Goal: Transaction & Acquisition: Download file/media

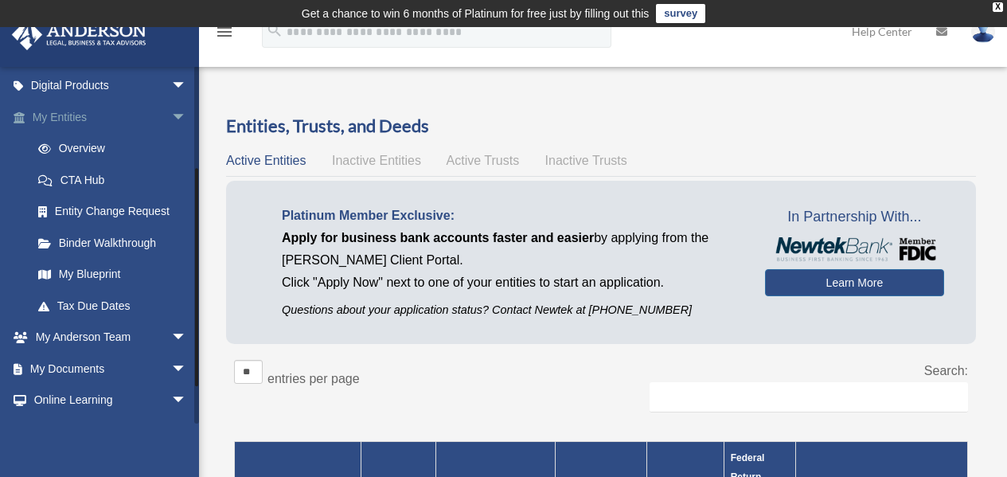
scroll to position [159, 0]
click at [64, 365] on link "My Documents arrow_drop_down" at bounding box center [111, 368] width 200 height 32
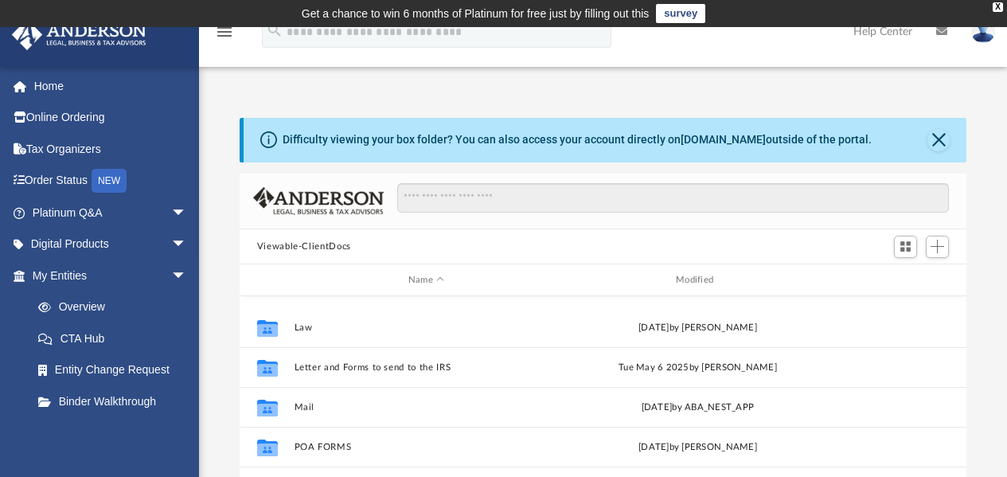
scroll to position [159, 0]
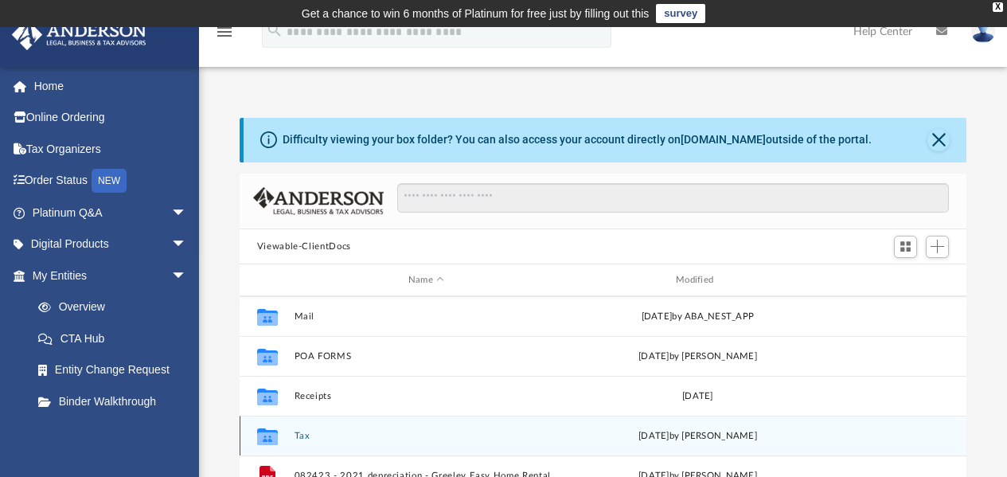
click at [296, 438] on button "Tax" at bounding box center [426, 436] width 264 height 10
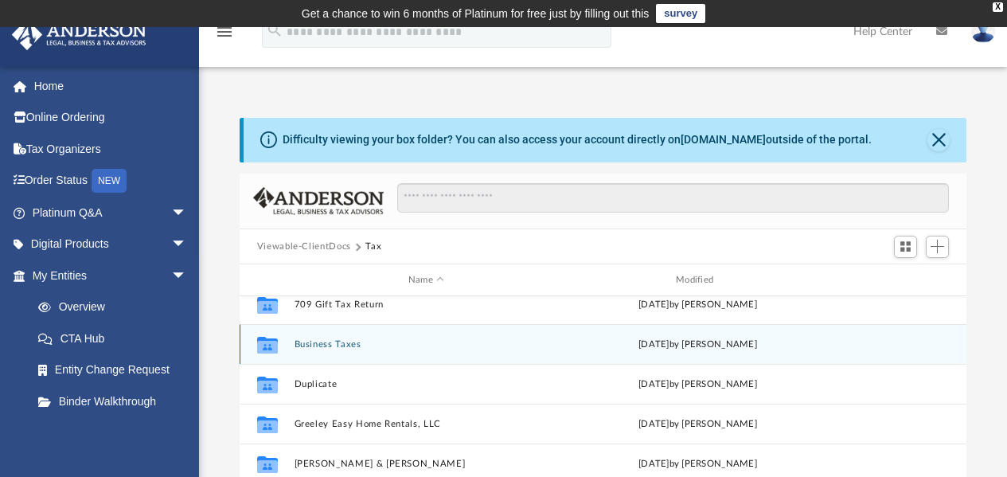
scroll to position [80, 0]
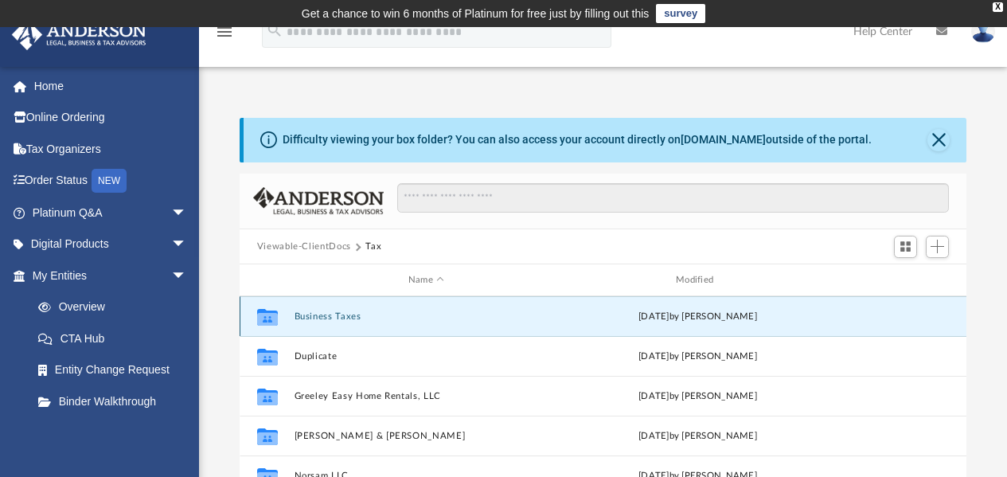
click at [322, 314] on button "Business Taxes" at bounding box center [426, 316] width 264 height 10
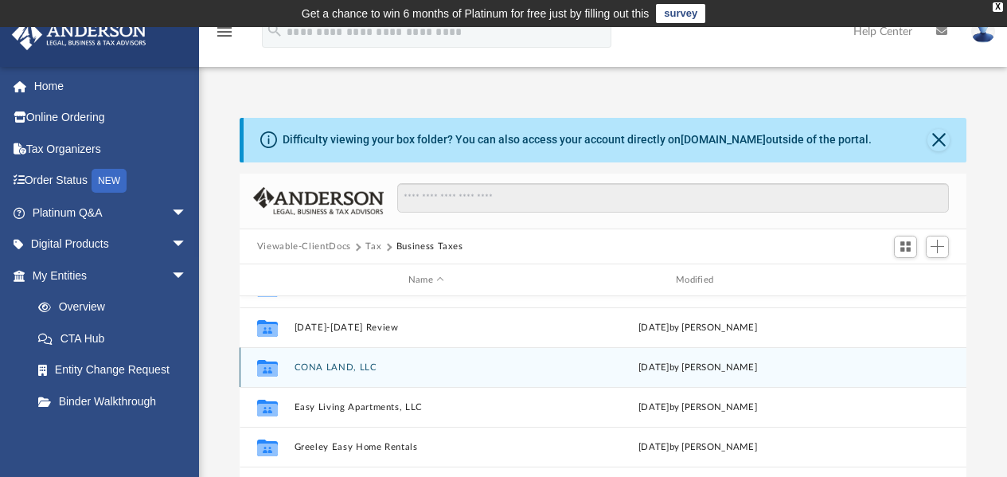
scroll to position [0, 0]
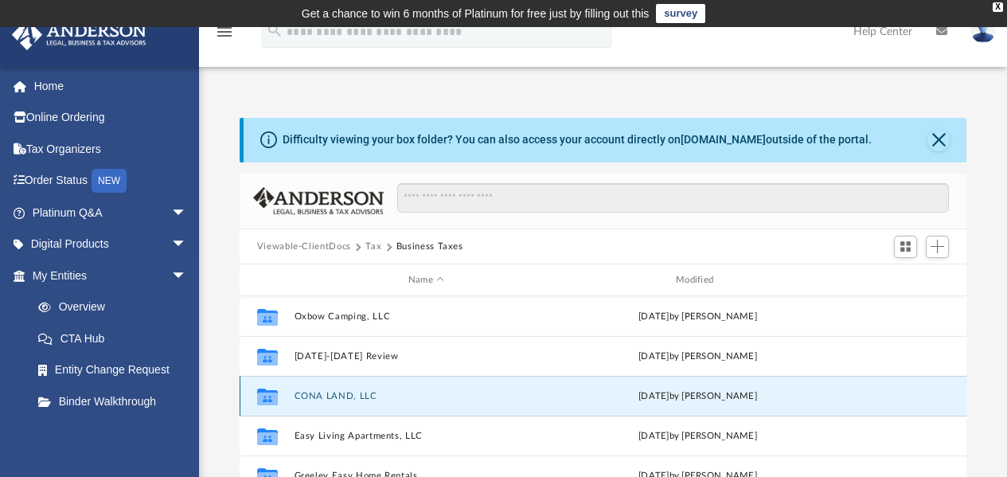
click at [320, 396] on button "CONA LAND, LLC" at bounding box center [426, 396] width 264 height 10
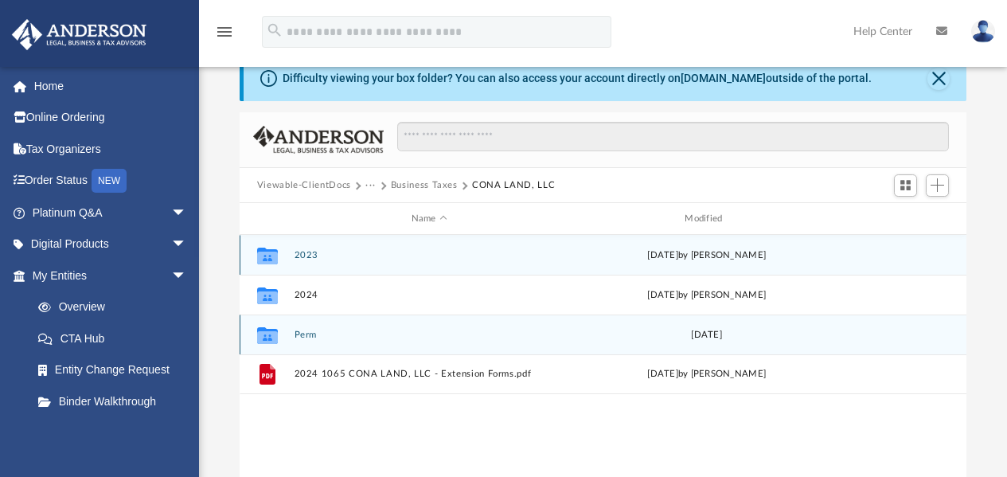
scroll to position [80, 0]
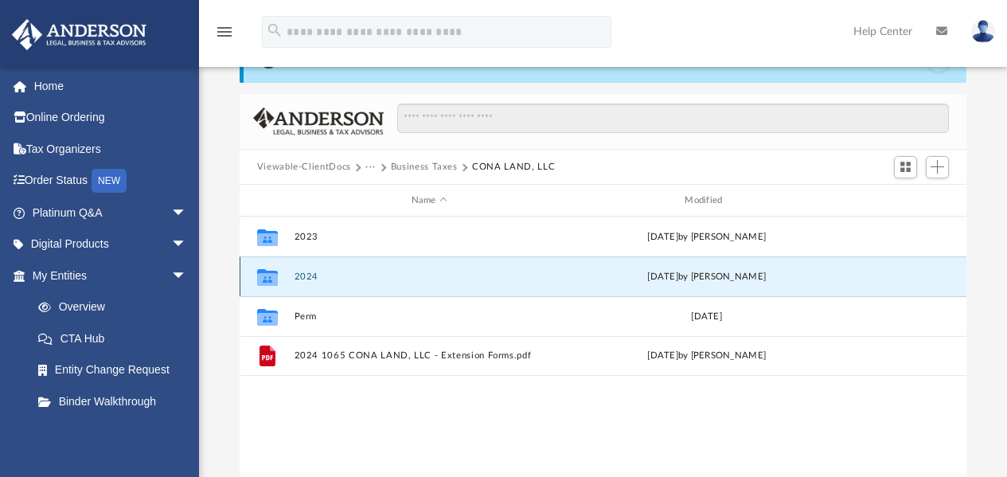
click at [304, 271] on button "2024" at bounding box center [429, 276] width 271 height 10
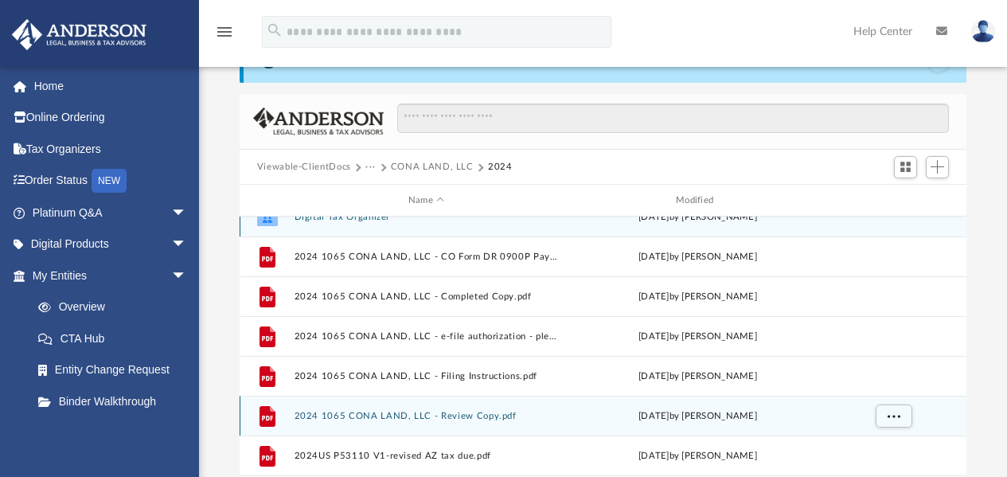
scroll to position [29, 0]
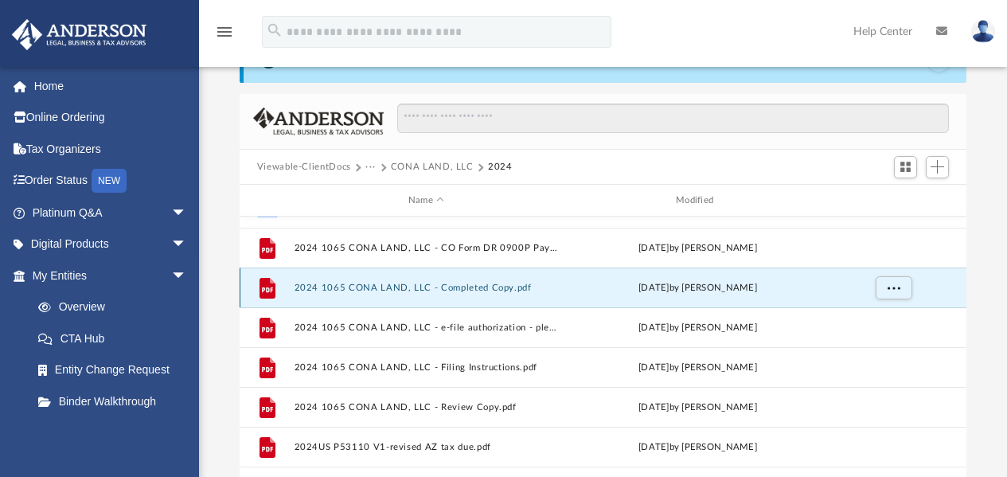
click at [447, 283] on button "2024 1065 CONA LAND, LLC - Completed Copy.pdf" at bounding box center [426, 288] width 264 height 10
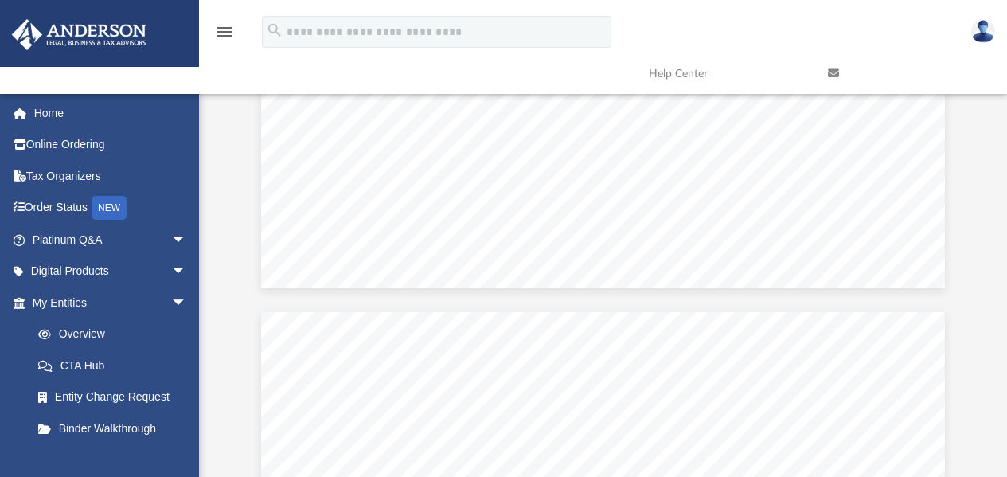
scroll to position [152540, 0]
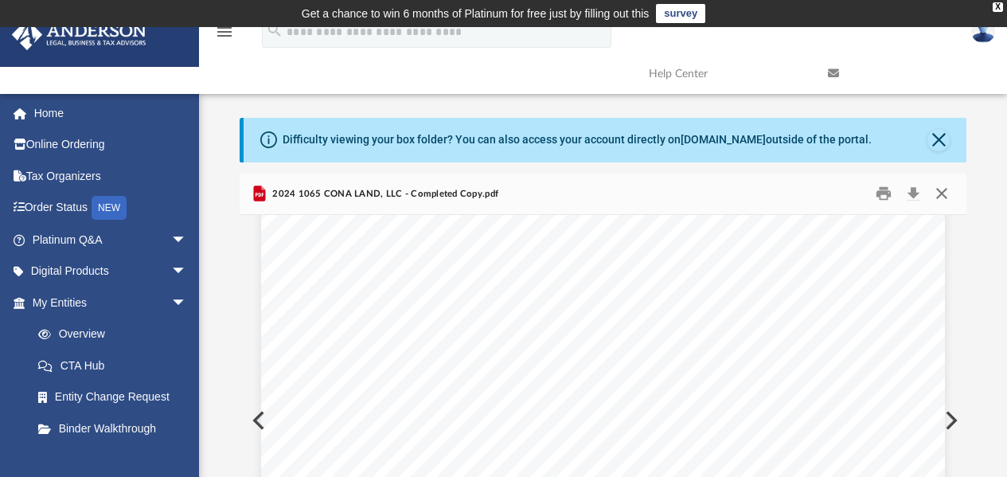
click at [947, 197] on button "Close" at bounding box center [941, 193] width 29 height 25
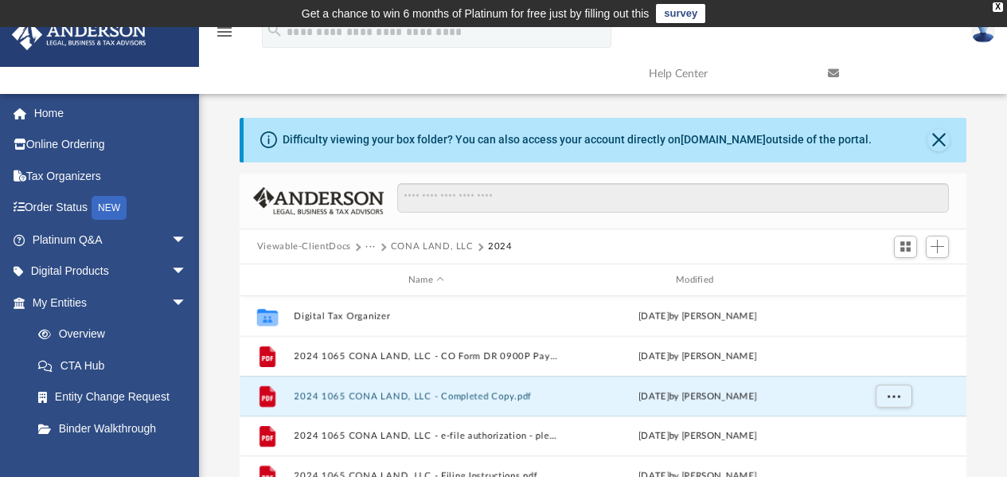
click at [314, 240] on button "Viewable-ClientDocs" at bounding box center [304, 247] width 94 height 14
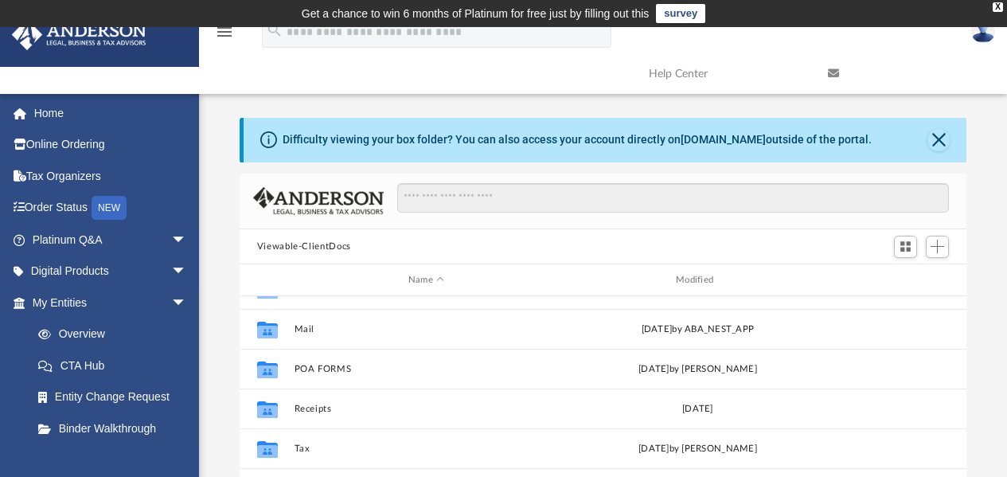
scroll to position [159, 0]
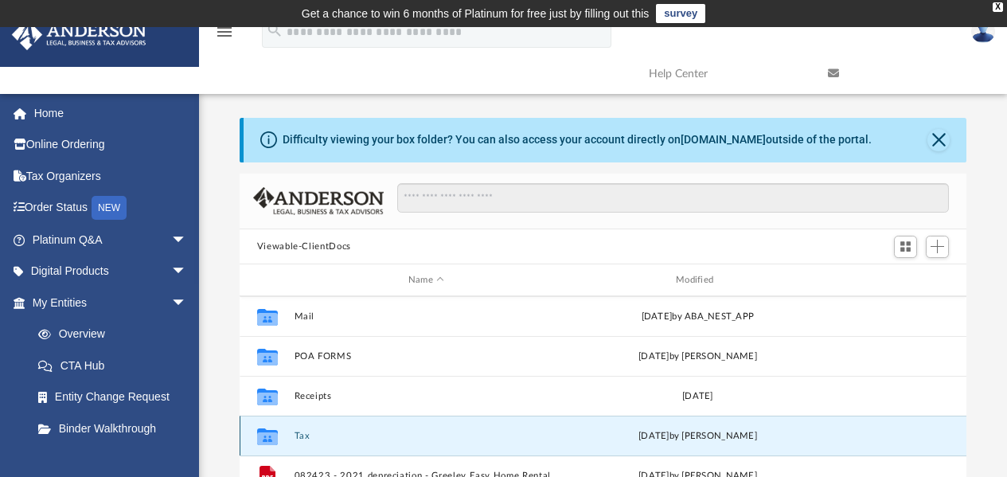
click at [298, 439] on button "Tax" at bounding box center [426, 436] width 264 height 10
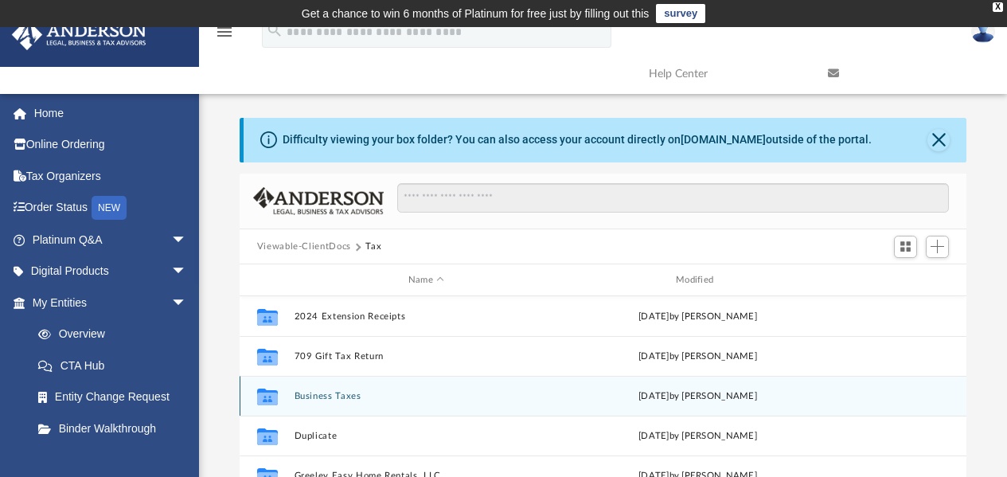
scroll to position [80, 0]
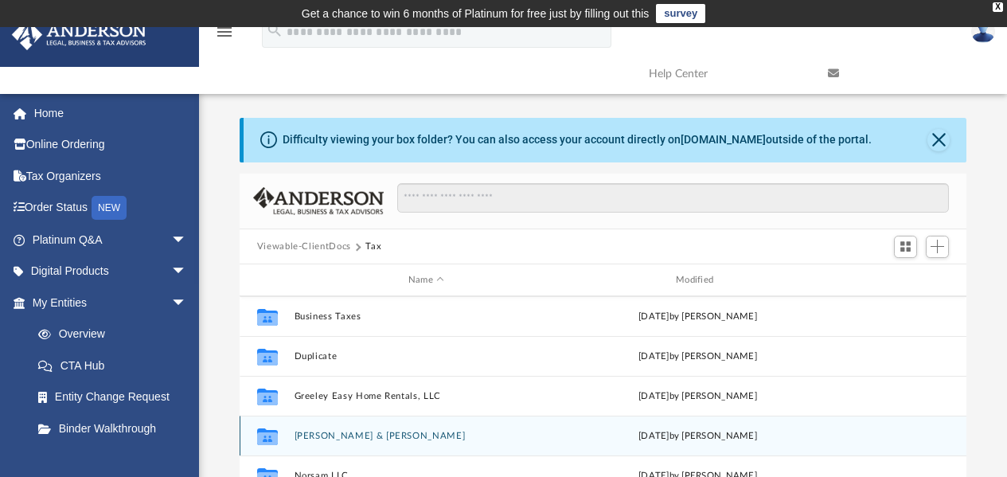
click at [344, 431] on button "[PERSON_NAME] & [PERSON_NAME]" at bounding box center [426, 436] width 264 height 10
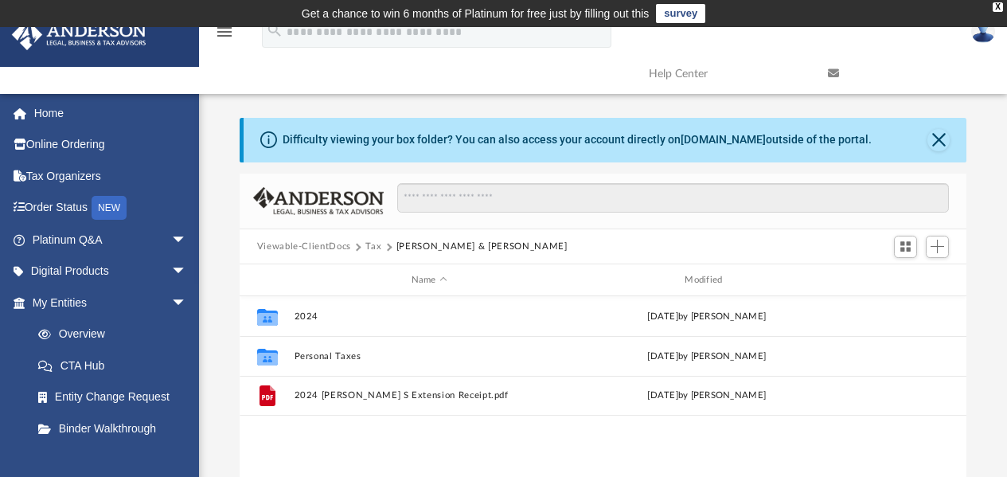
scroll to position [0, 0]
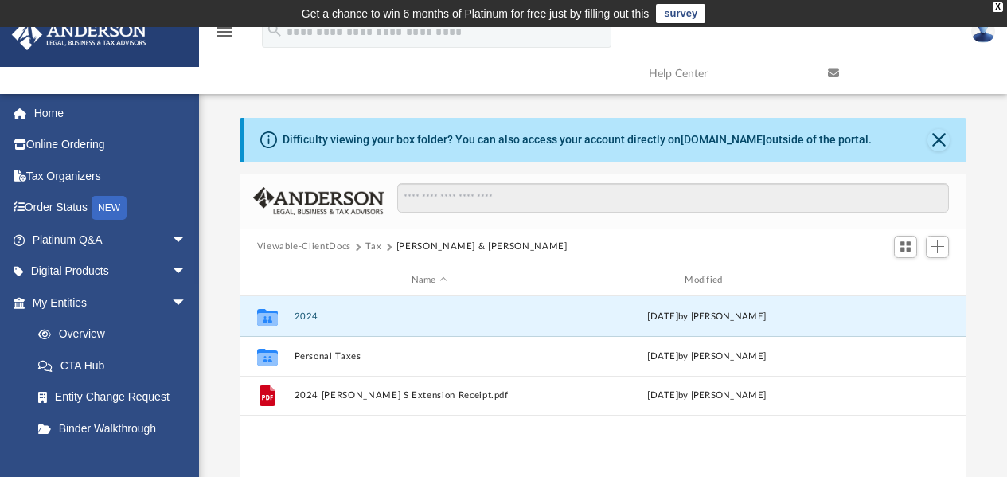
click at [303, 318] on button "2024" at bounding box center [429, 316] width 271 height 10
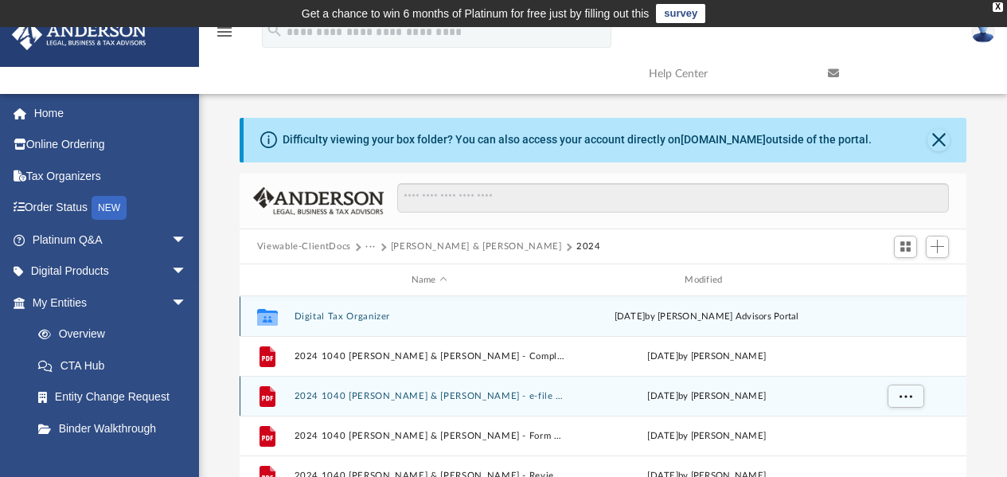
scroll to position [80, 0]
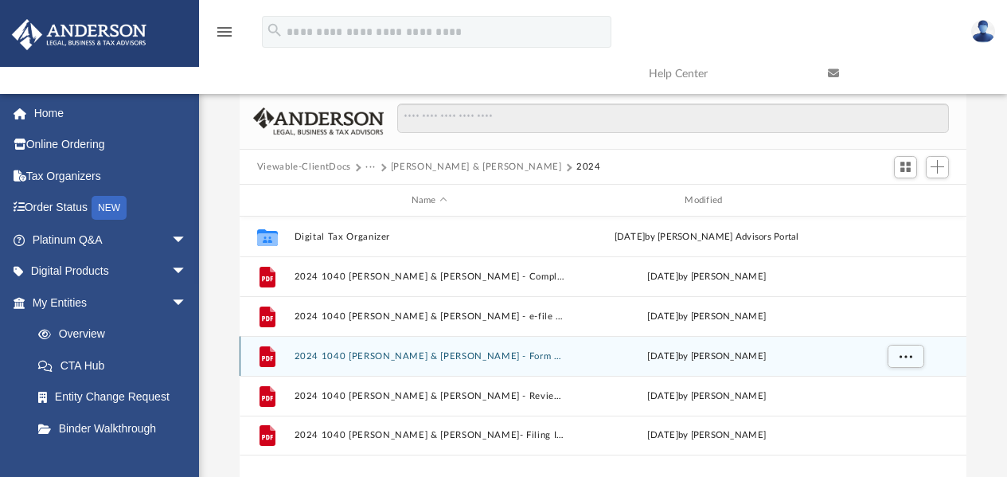
click at [416, 354] on button "2024 1040 Guerrero, Samuel & Dinorah - Form 1040-ES Estimated Tax Payment.pdf" at bounding box center [429, 356] width 271 height 10
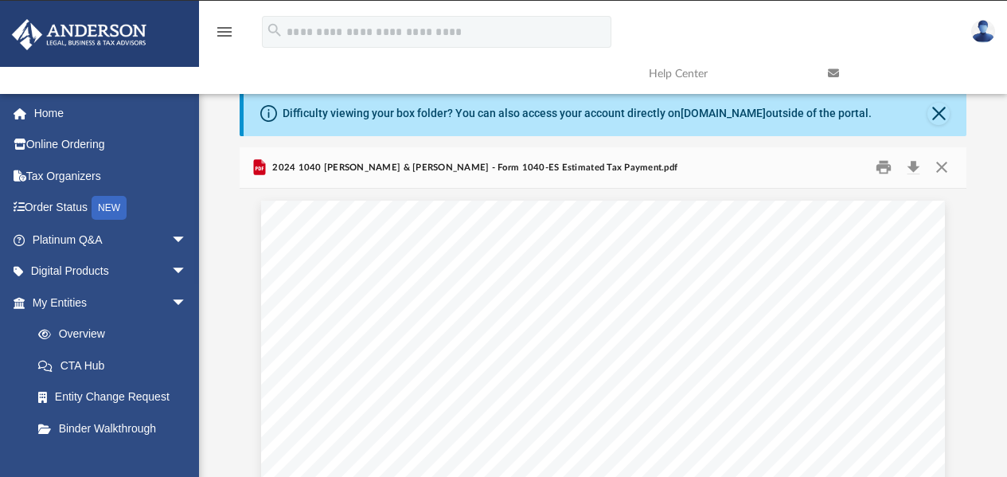
scroll to position [0, 0]
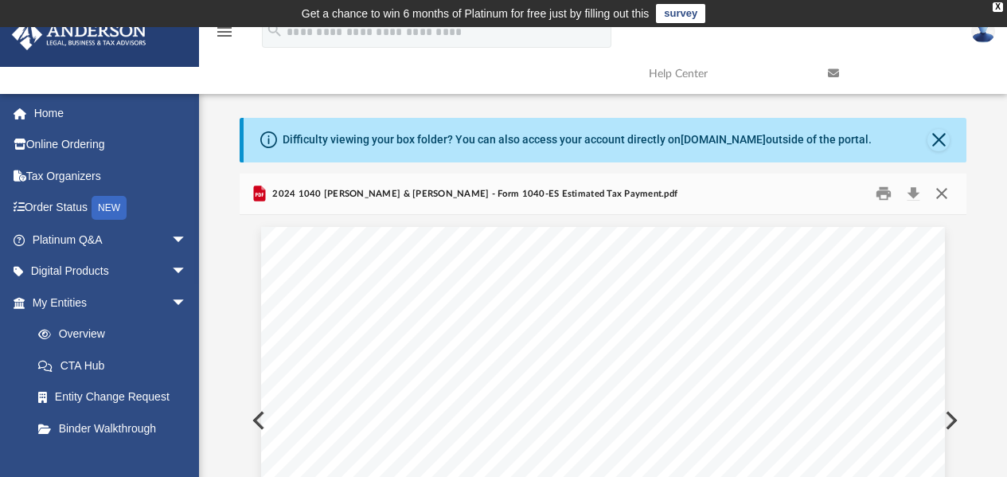
click at [941, 197] on button "Close" at bounding box center [941, 193] width 29 height 25
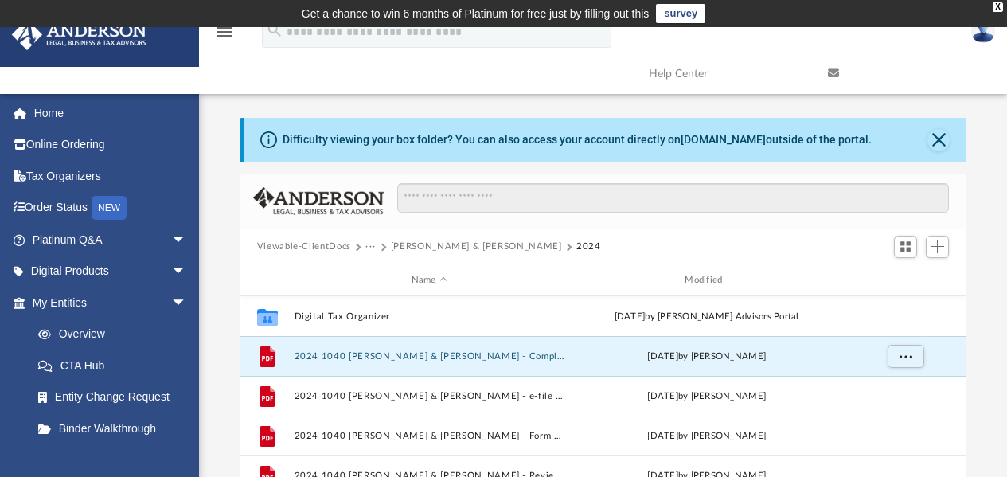
click at [350, 355] on button "2024 1040 Guerrero, Samuel & Dinorah - Completed Copy.pdf" at bounding box center [429, 356] width 271 height 10
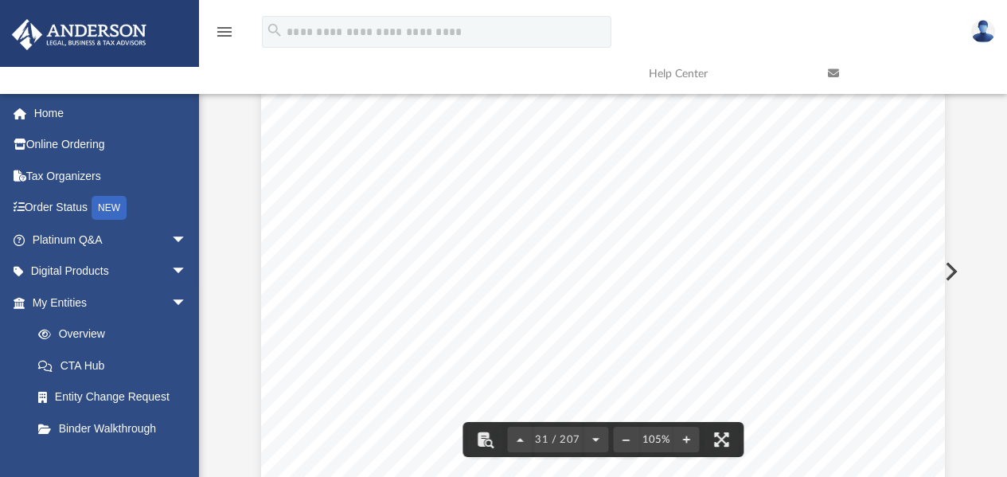
scroll to position [27248, 0]
